Goal: Task Accomplishment & Management: Manage account settings

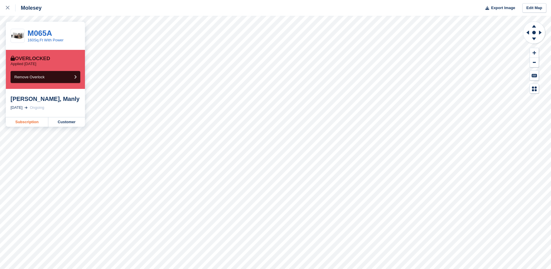
click at [35, 122] on link "Subscription" at bounding box center [27, 121] width 42 height 9
click at [68, 122] on link "Customer" at bounding box center [66, 121] width 37 height 9
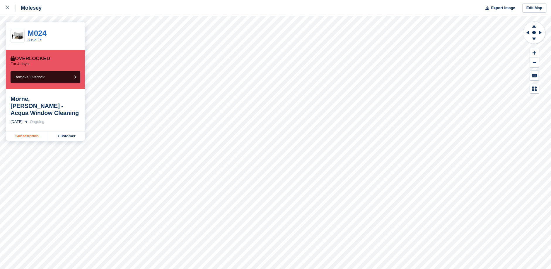
click at [34, 131] on link "Subscription" at bounding box center [27, 135] width 42 height 9
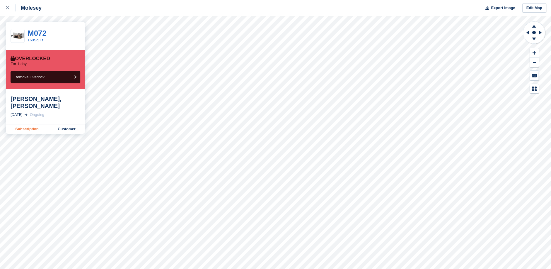
click at [35, 124] on link "Subscription" at bounding box center [27, 128] width 42 height 9
click at [25, 131] on link "Subscription" at bounding box center [27, 135] width 42 height 9
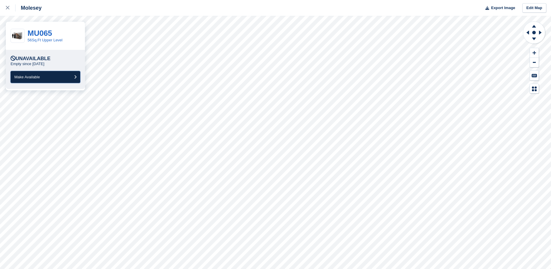
click at [36, 76] on span "Make Available" at bounding box center [26, 77] width 25 height 4
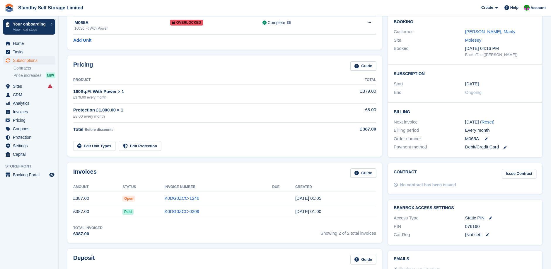
scroll to position [98, 0]
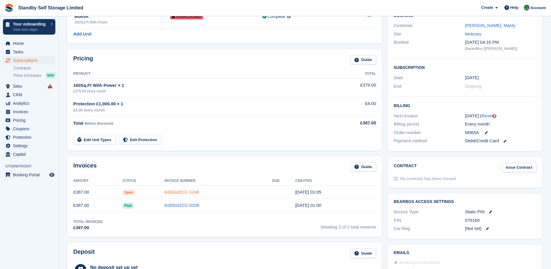
click at [185, 192] on link "K0DG0ZCC-1246" at bounding box center [182, 191] width 35 height 5
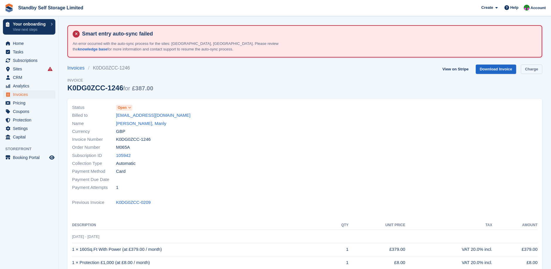
click at [530, 69] on link "Charge" at bounding box center [531, 69] width 21 height 10
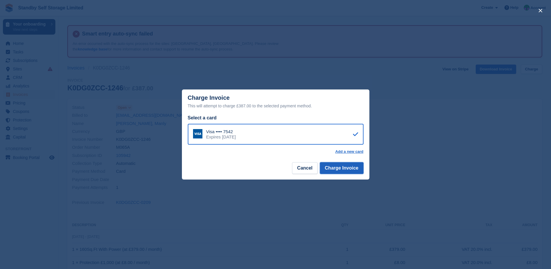
click at [355, 169] on button "Charge Invoice" at bounding box center [342, 168] width 44 height 12
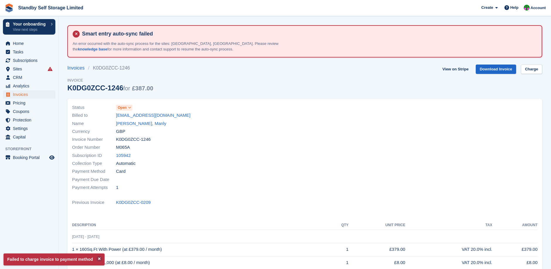
click at [129, 107] on icon at bounding box center [129, 108] width 3 height 4
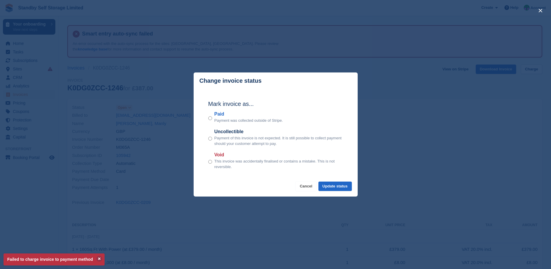
click at [313, 187] on button "Cancel" at bounding box center [306, 186] width 21 height 10
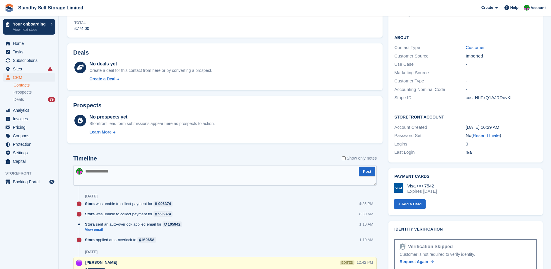
scroll to position [186, 0]
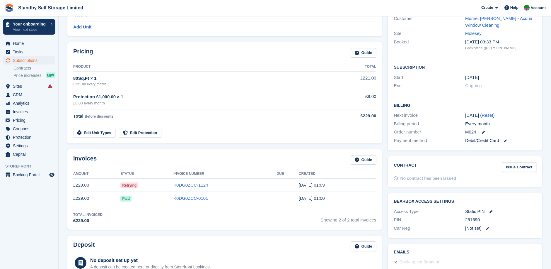
scroll to position [108, 0]
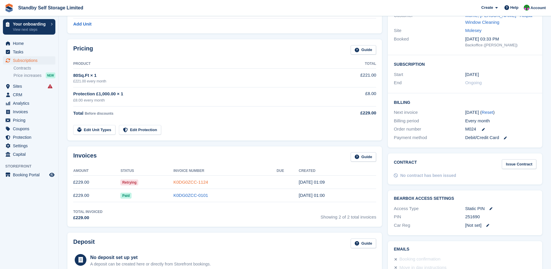
click at [197, 181] on link "K0DG0ZCC-1124" at bounding box center [190, 181] width 35 height 5
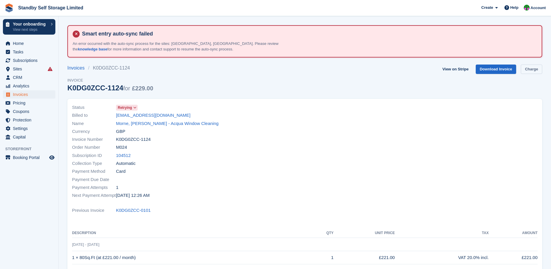
click at [532, 69] on link "Charge" at bounding box center [531, 69] width 21 height 10
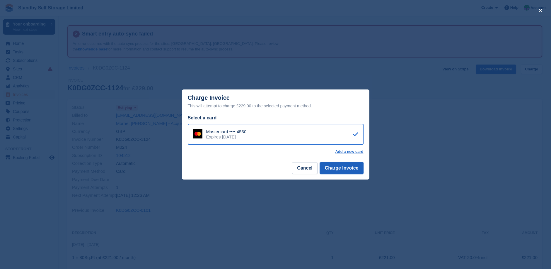
click at [346, 168] on button "Charge Invoice" at bounding box center [342, 168] width 44 height 12
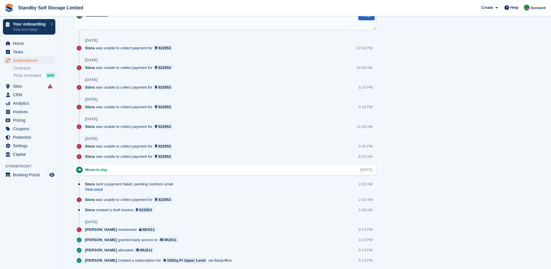
scroll to position [401, 0]
